Goal: Transaction & Acquisition: Purchase product/service

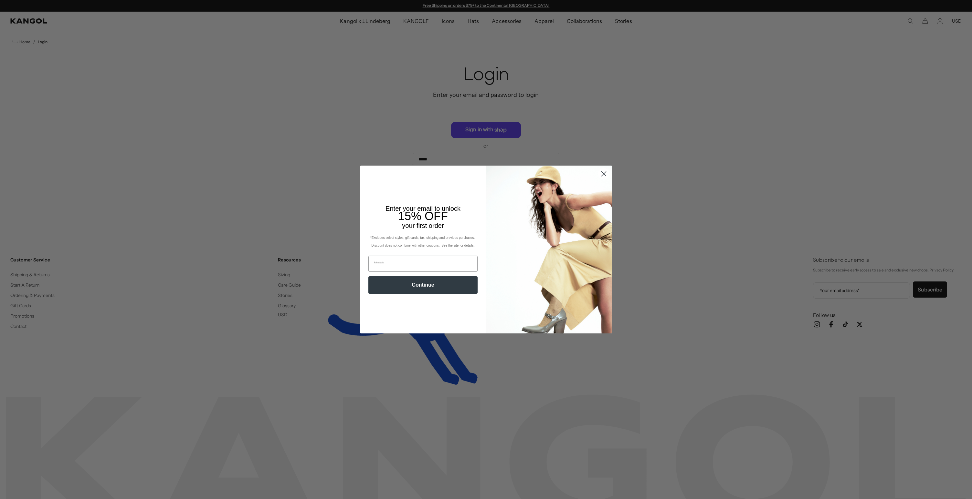
click at [603, 174] on icon "Close dialog" at bounding box center [604, 174] width 5 height 5
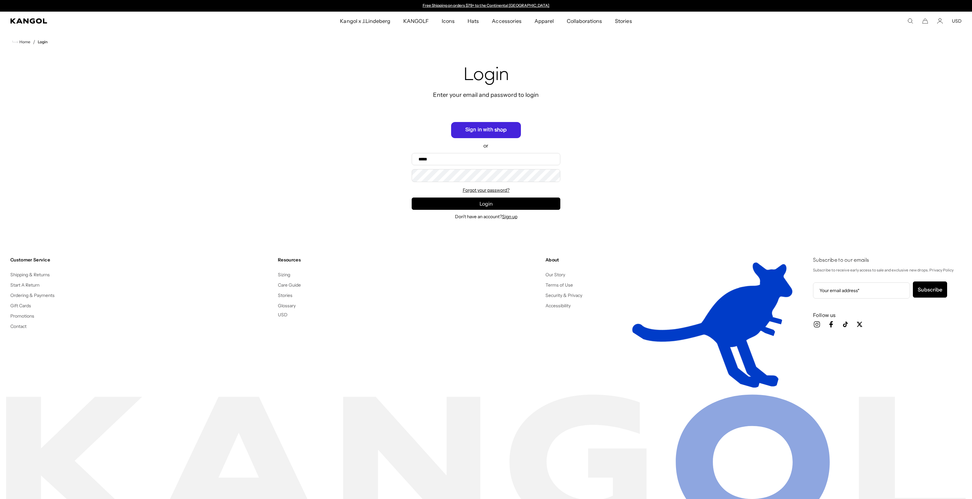
click at [510, 133] on span "Sign in with Shop" at bounding box center [486, 130] width 70 height 16
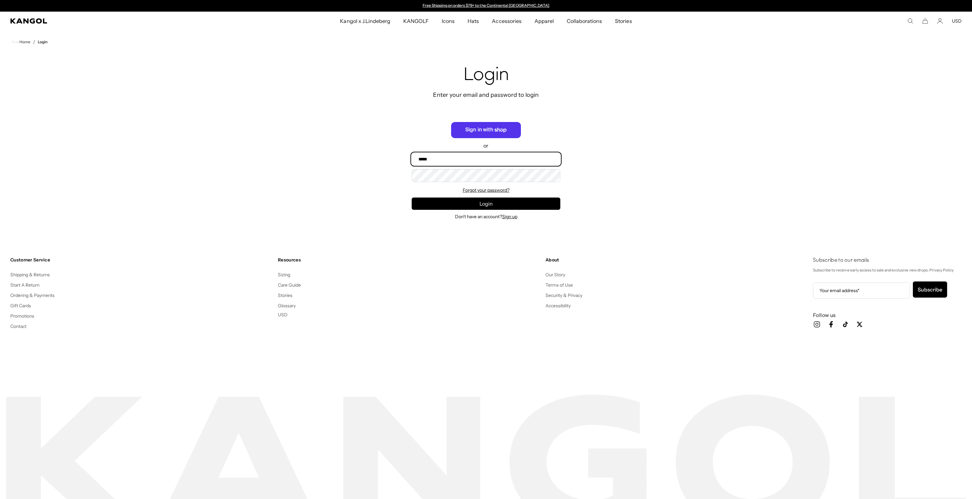
click at [432, 159] on input "Email" at bounding box center [486, 159] width 149 height 12
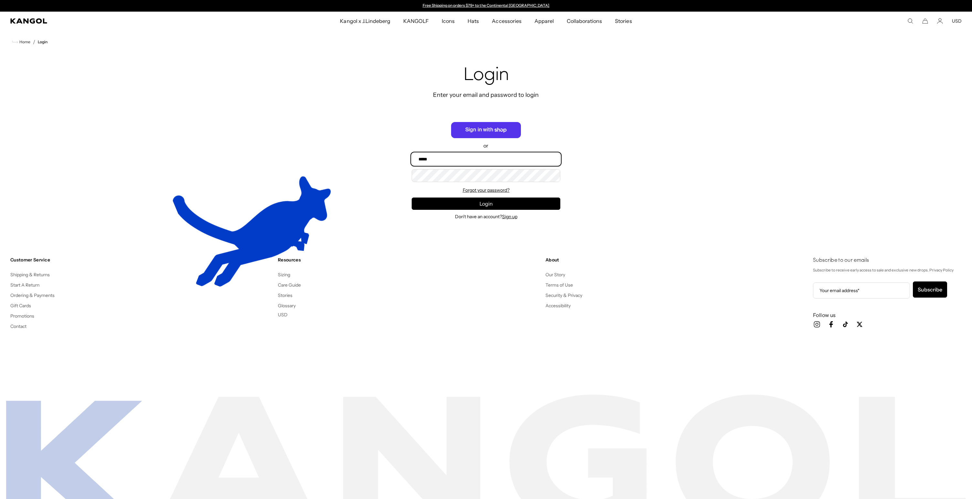
type input "**********"
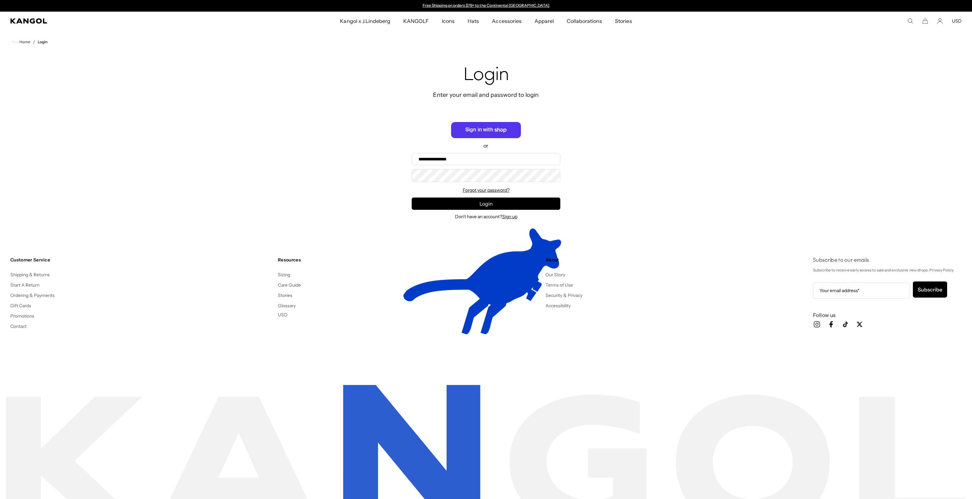
click at [464, 200] on div at bounding box center [486, 249] width 972 height 499
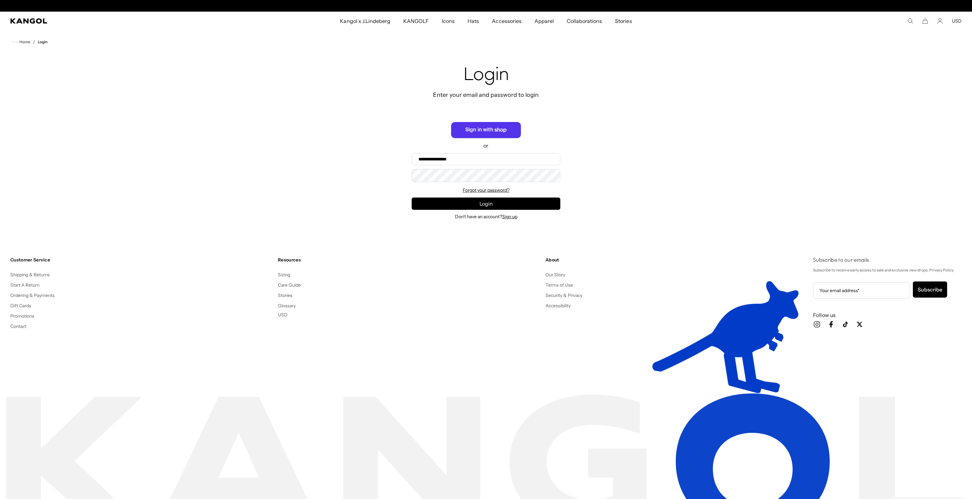
scroll to position [0, 133]
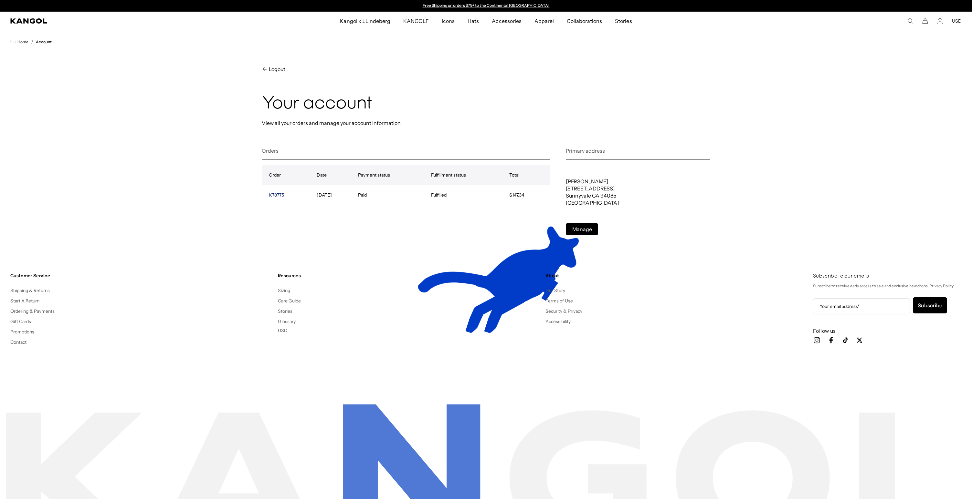
click at [274, 195] on link "K78775" at bounding box center [276, 195] width 15 height 6
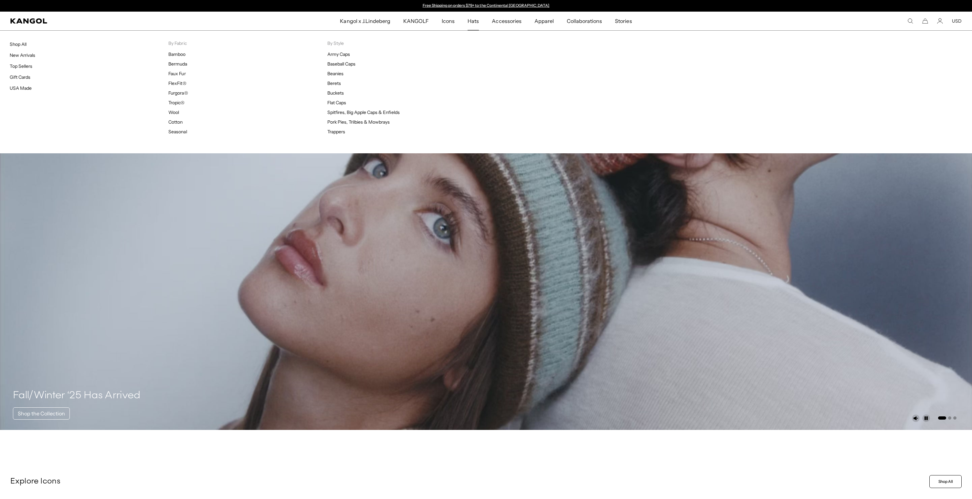
click at [478, 17] on span "Hats" at bounding box center [472, 21] width 11 height 19
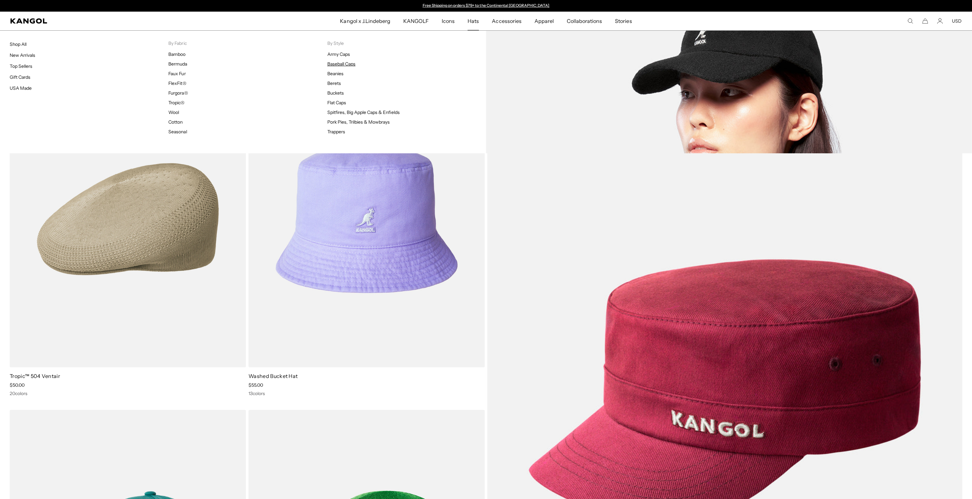
click at [337, 62] on link "Baseball Caps" at bounding box center [341, 64] width 28 height 6
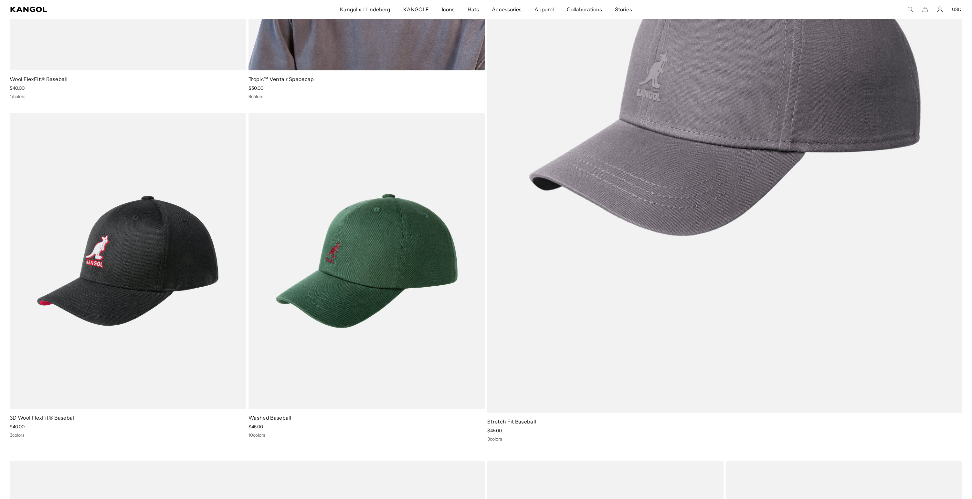
scroll to position [297, 0]
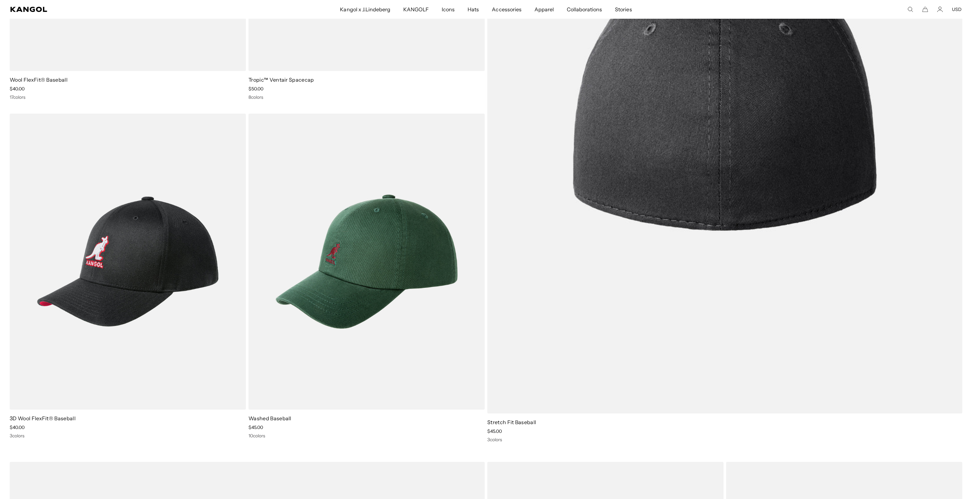
click at [560, 244] on img at bounding box center [724, 94] width 475 height 639
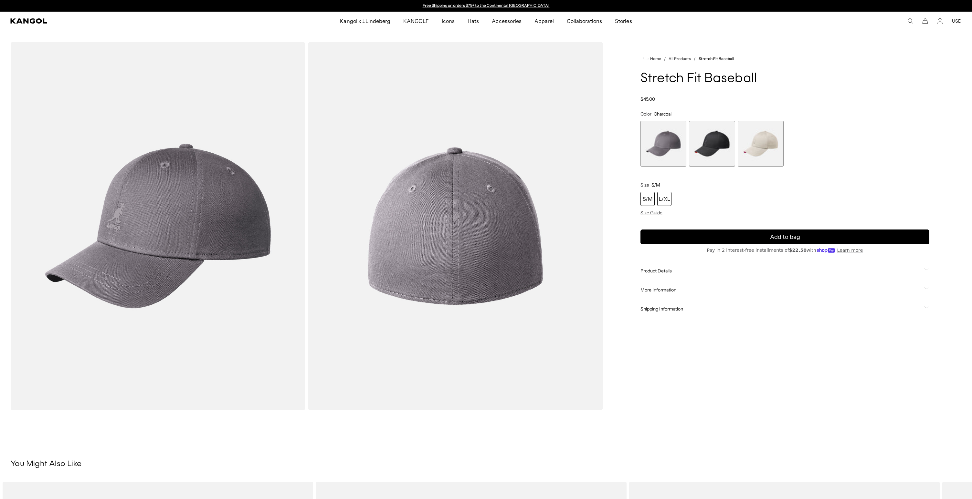
click at [668, 199] on div "L/XL" at bounding box center [664, 199] width 14 height 14
click at [657, 212] on span "Size Guide" at bounding box center [651, 213] width 22 height 6
